Goal: Check status: Check status

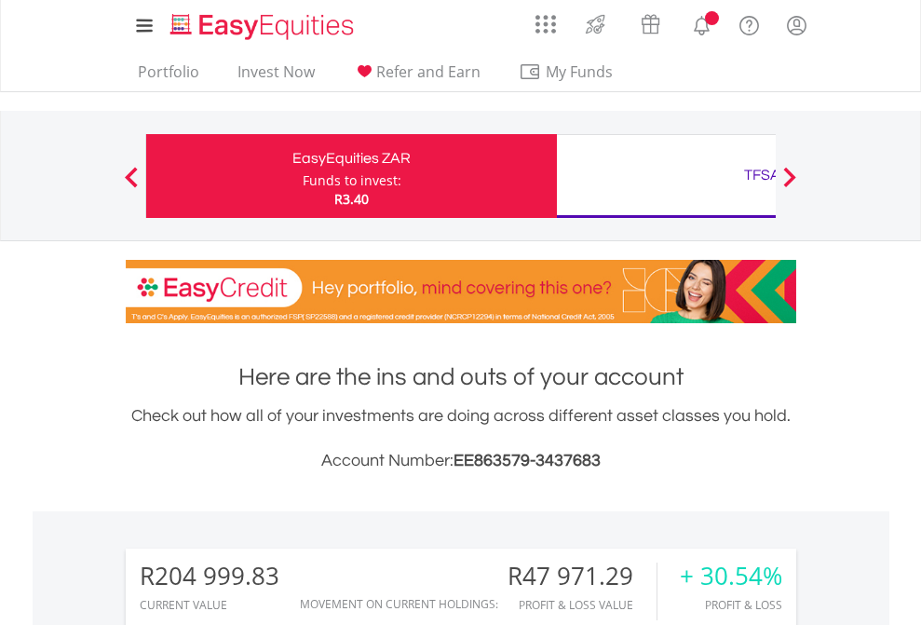
scroll to position [179, 292]
click at [303, 176] on div "Funds to invest:" at bounding box center [352, 180] width 99 height 19
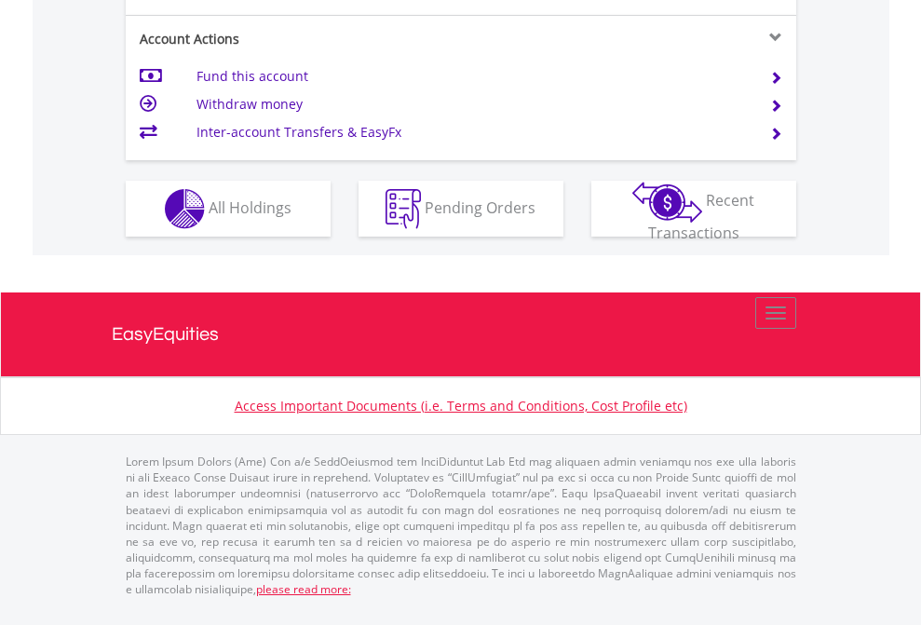
scroll to position [1823, 0]
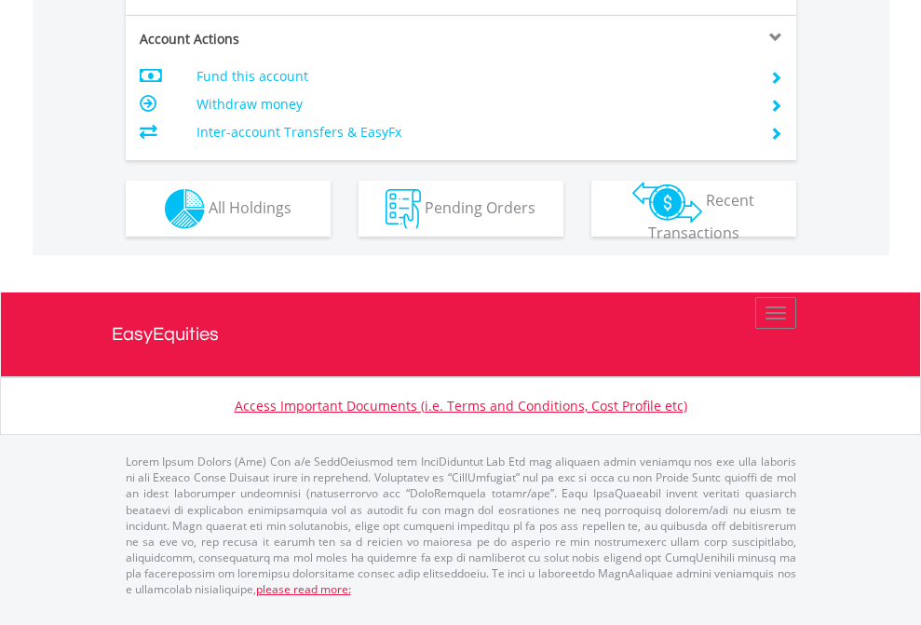
scroll to position [1748, 0]
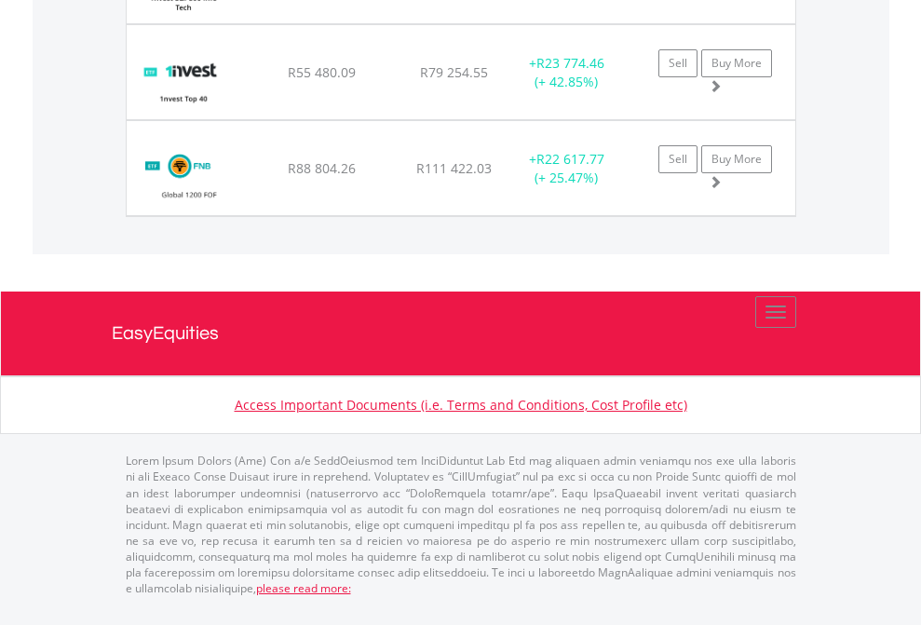
scroll to position [2147, 0]
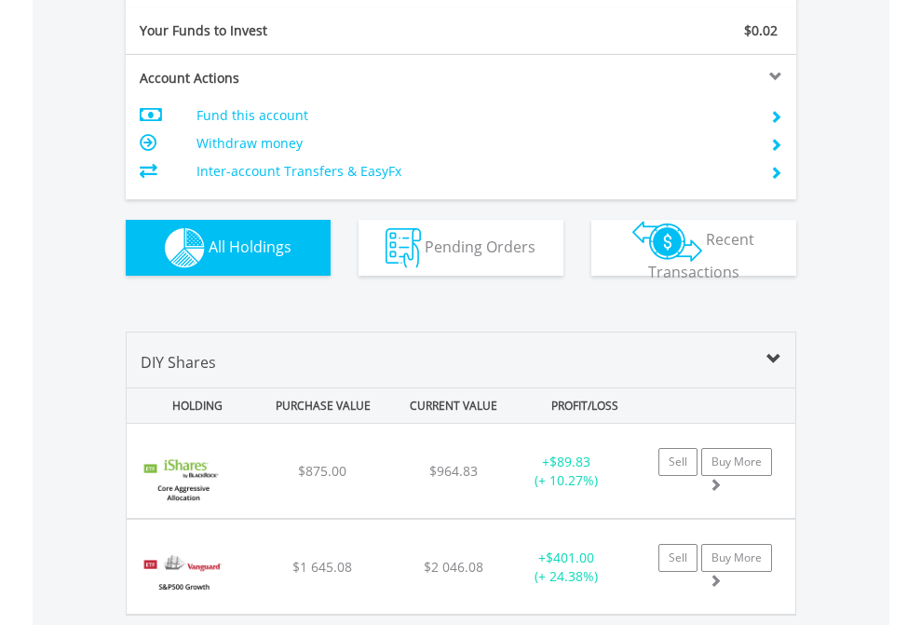
scroll to position [2071, 0]
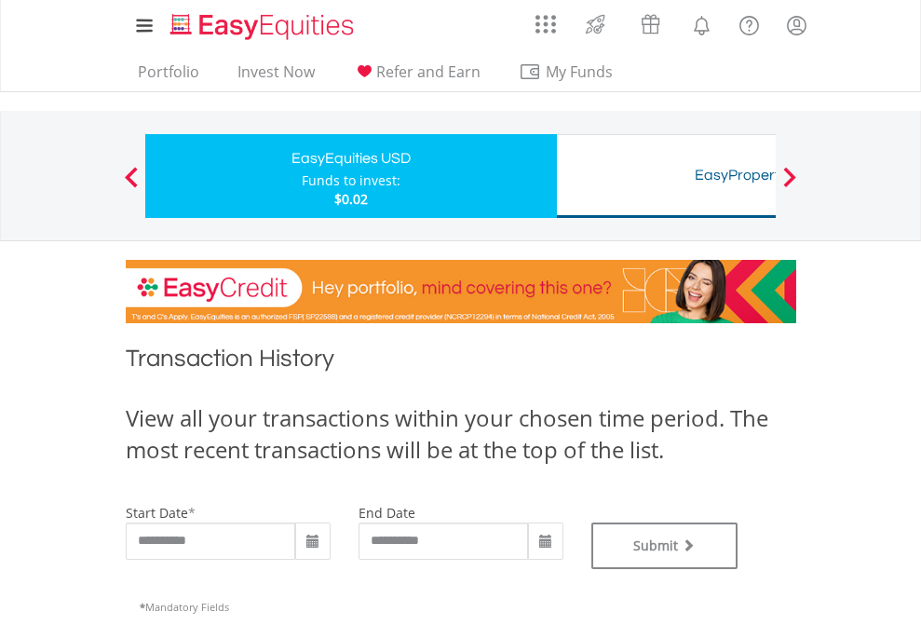
type input "**********"
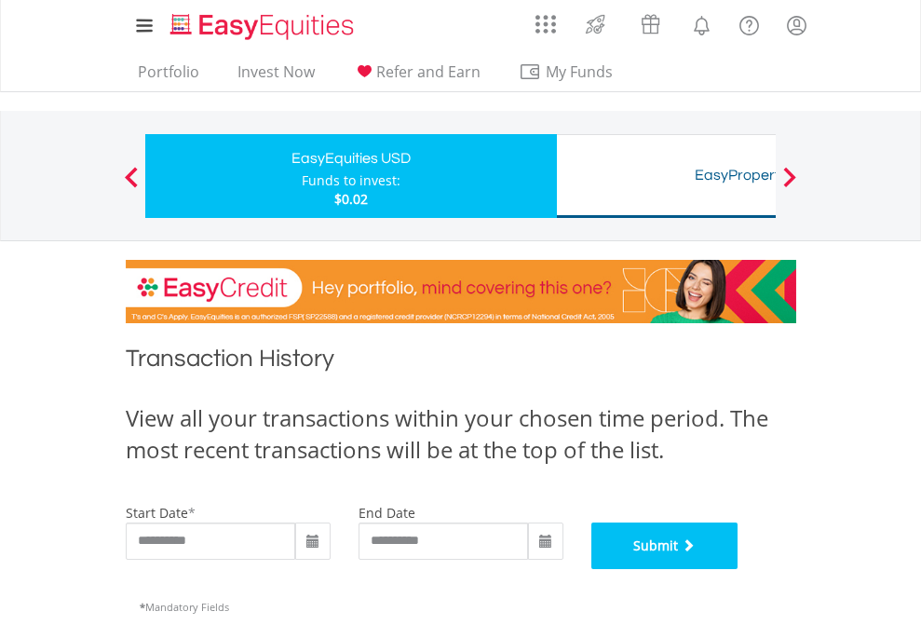
click at [739, 569] on button "Submit" at bounding box center [664, 545] width 147 height 47
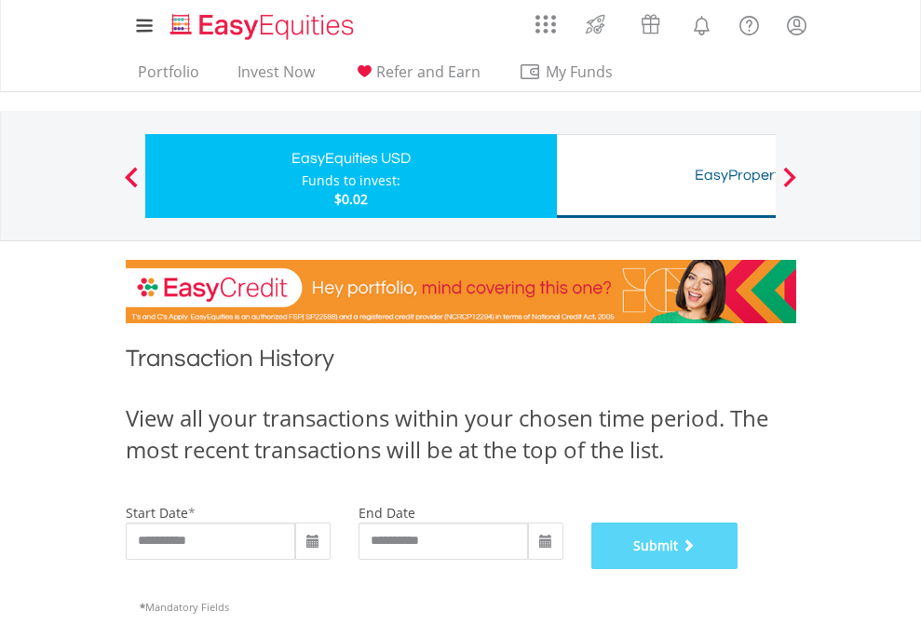
scroll to position [755, 0]
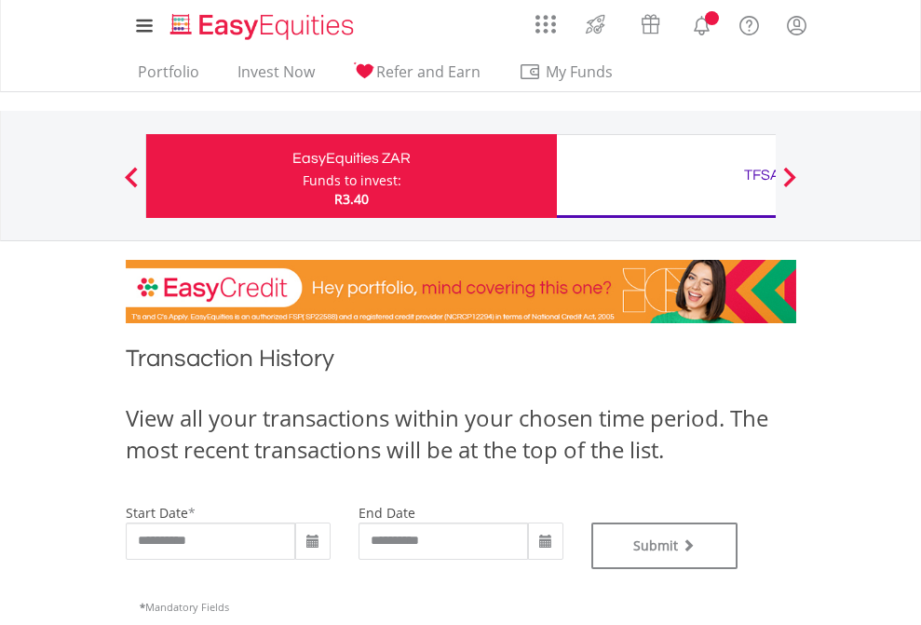
click at [666, 176] on div "TFSA" at bounding box center [762, 175] width 388 height 26
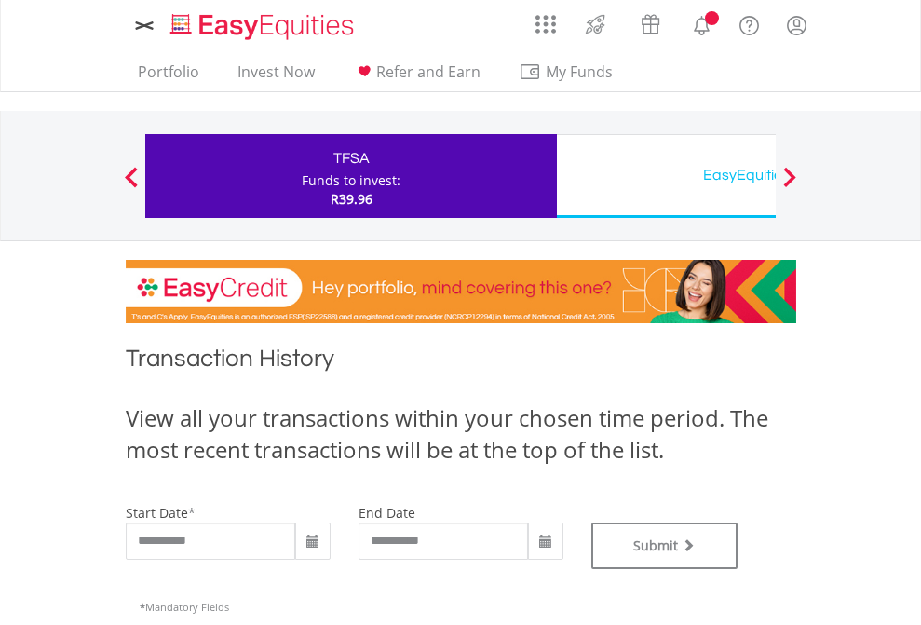
type input "**********"
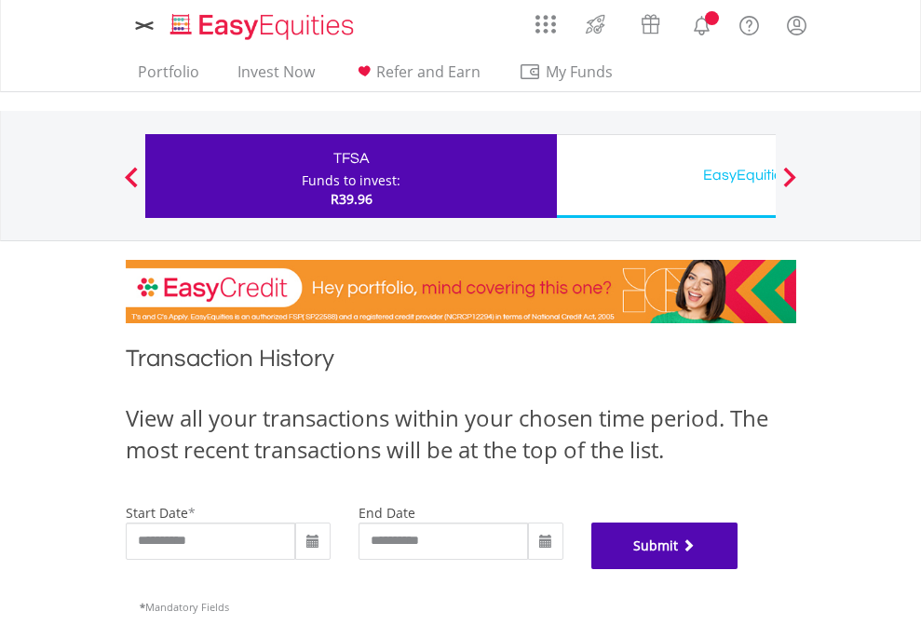
click at [739, 569] on button "Submit" at bounding box center [664, 545] width 147 height 47
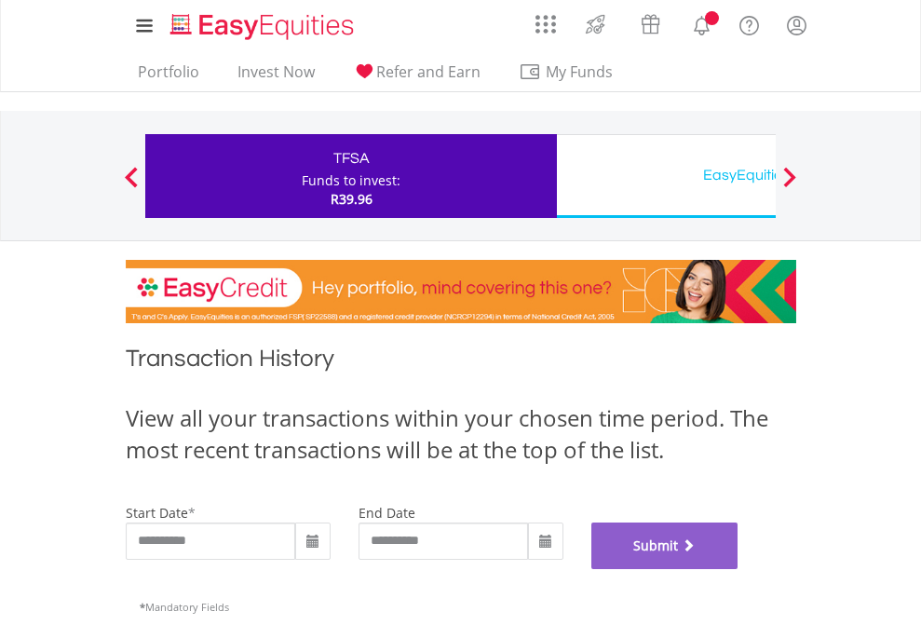
scroll to position [755, 0]
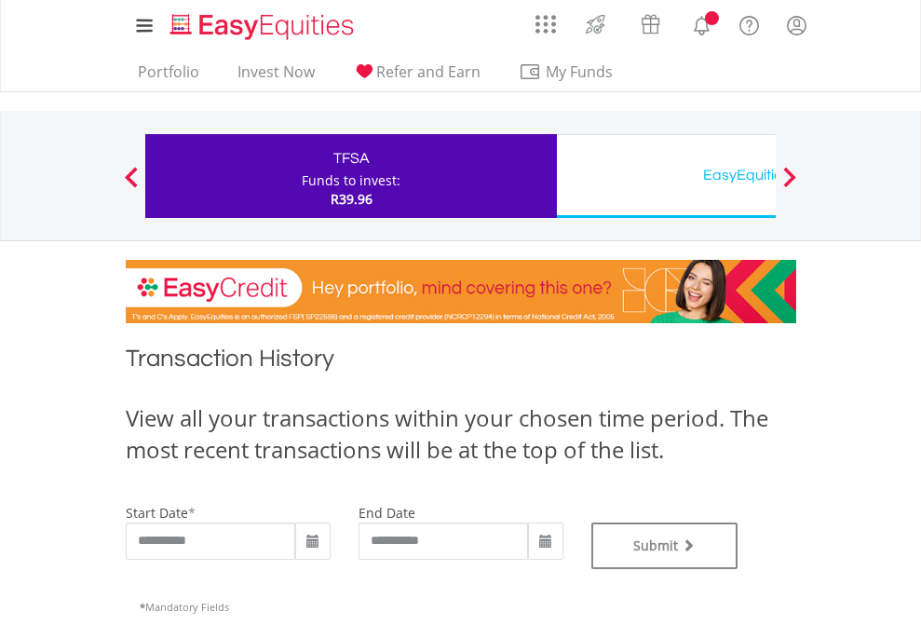
click at [666, 176] on div "EasyEquities USD" at bounding box center [762, 175] width 388 height 26
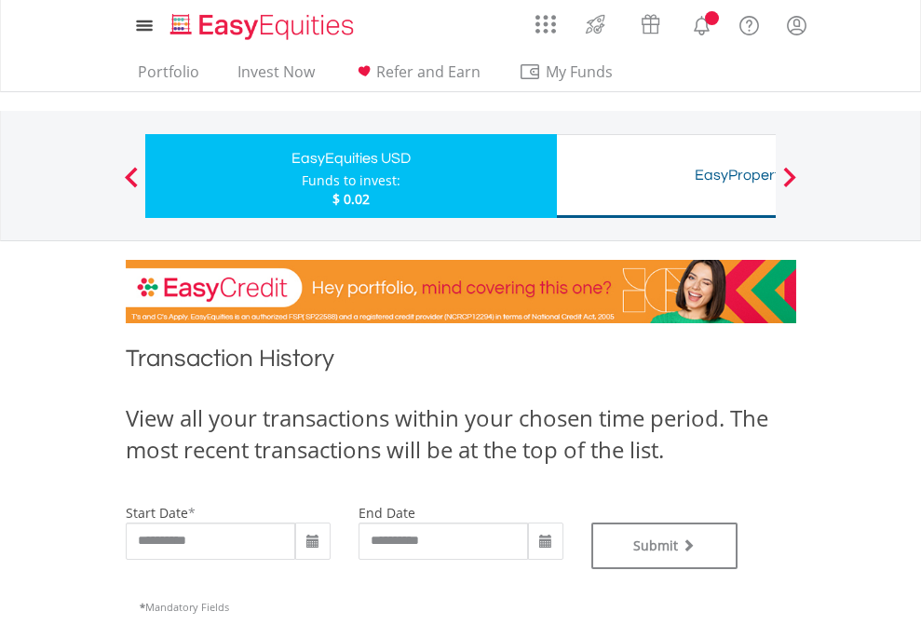
type input "**********"
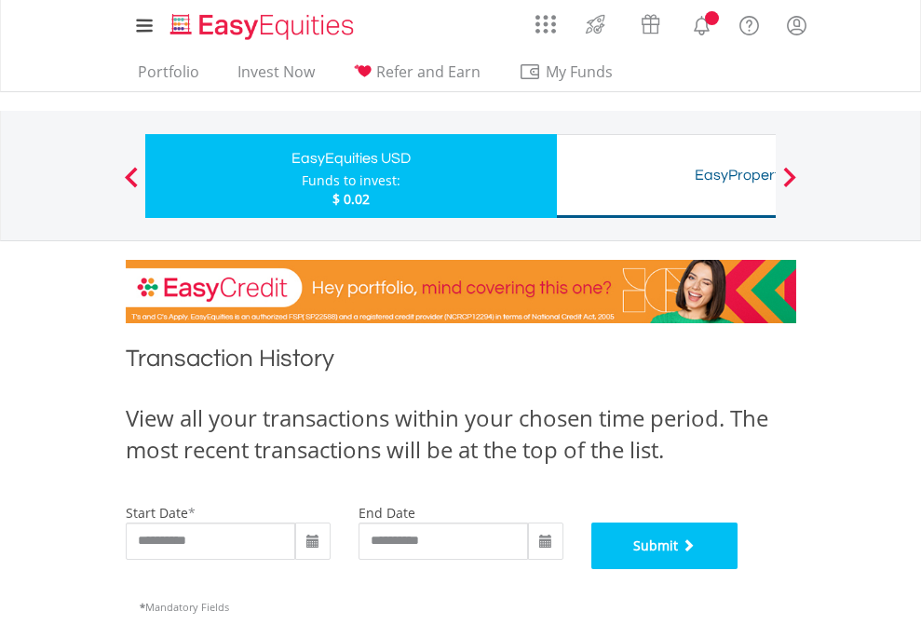
click at [739, 569] on button "Submit" at bounding box center [664, 545] width 147 height 47
